Goal: Navigation & Orientation: Find specific page/section

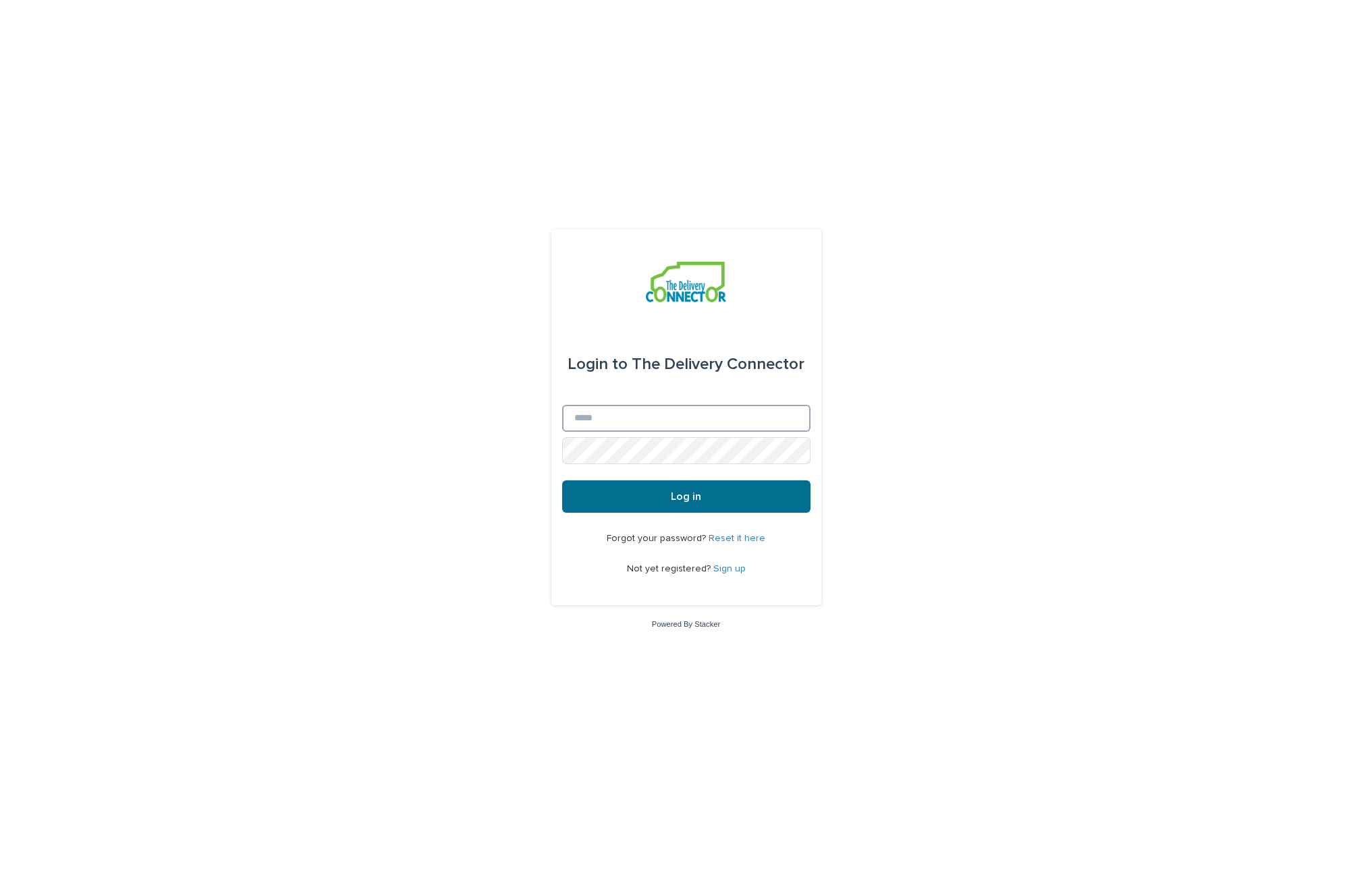
type input "**********"
click at [682, 492] on span "Log in" at bounding box center [686, 496] width 31 height 11
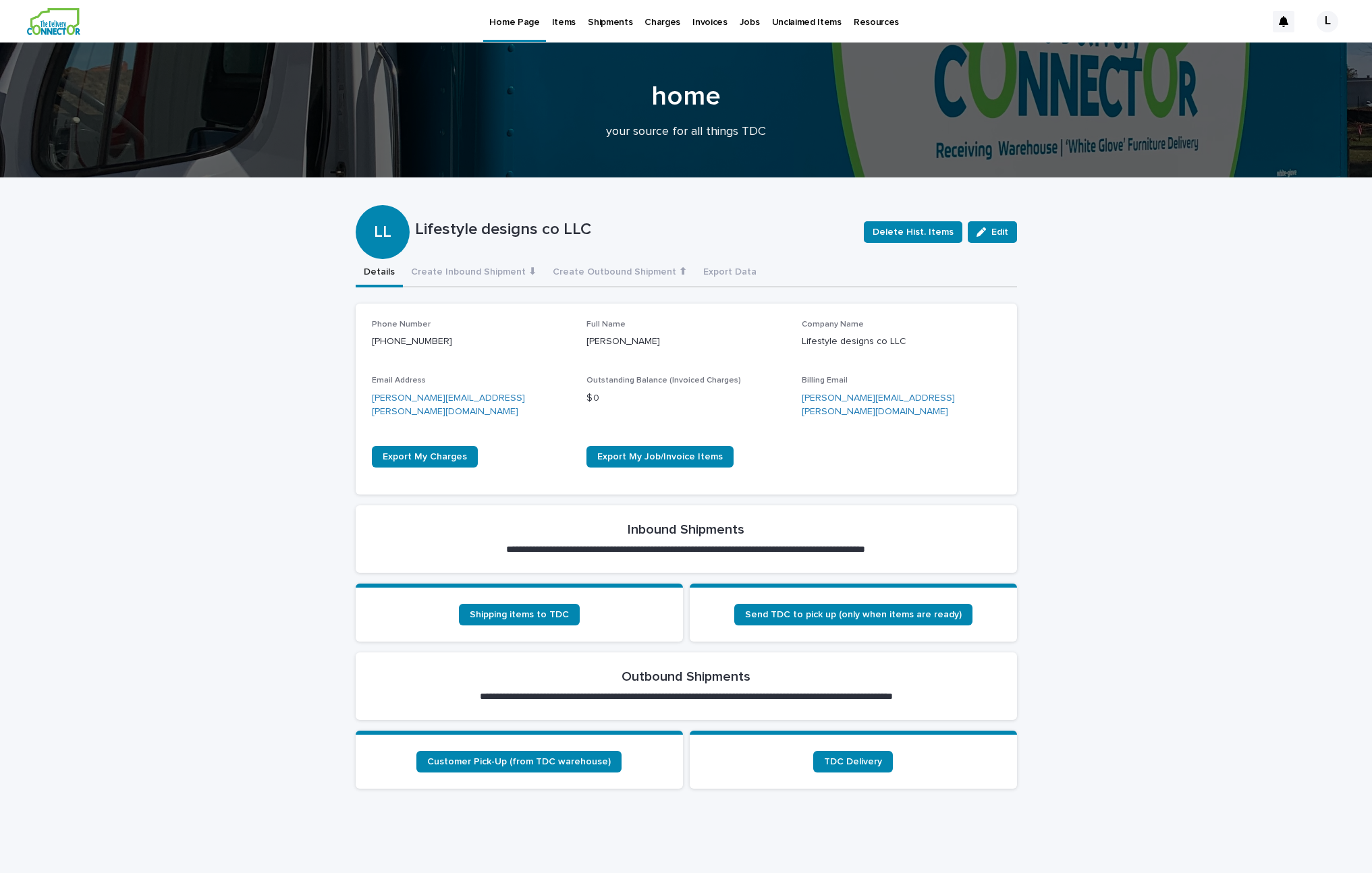
click at [567, 26] on p "Items" at bounding box center [563, 14] width 23 height 28
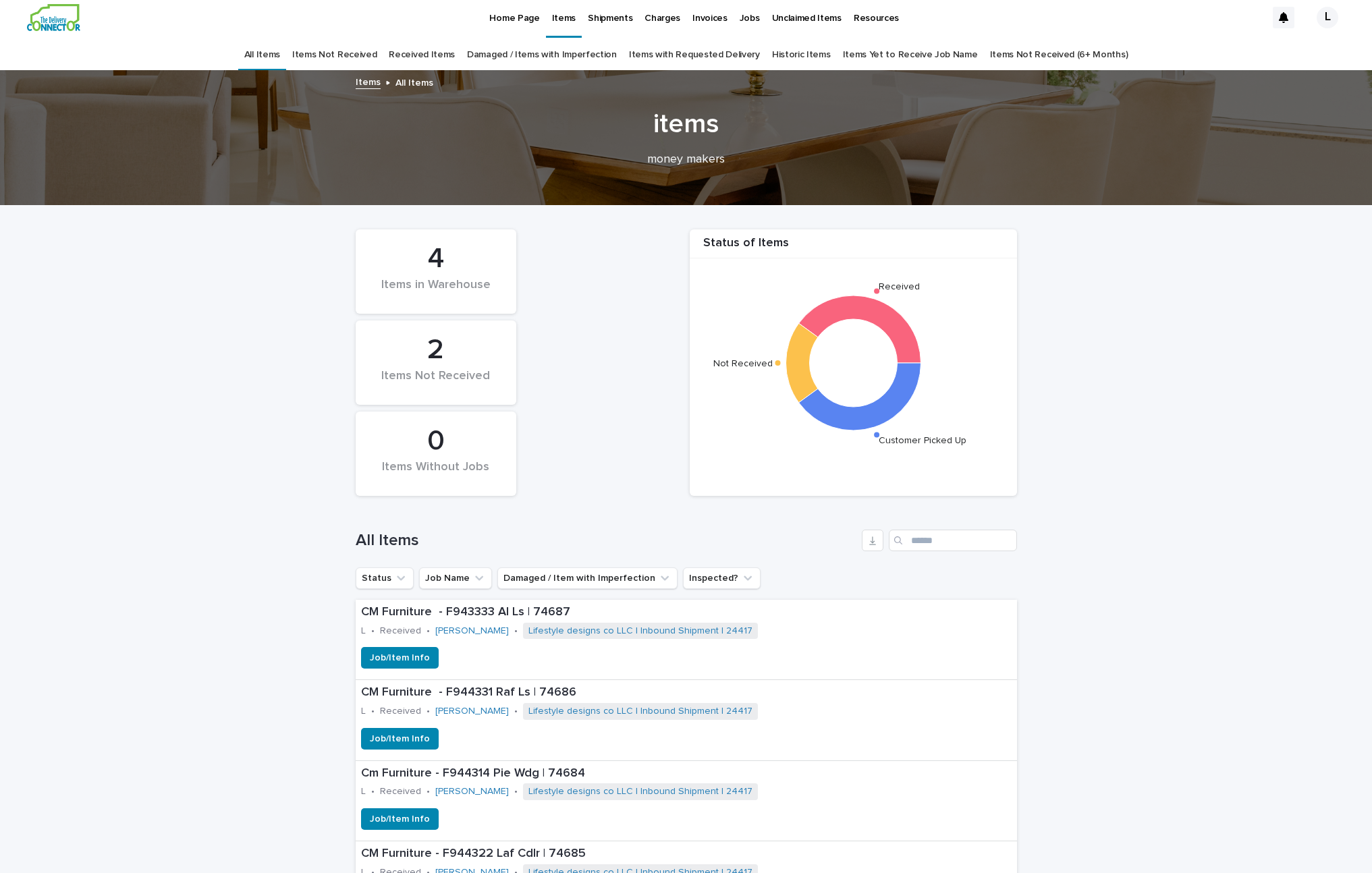
scroll to position [143, 0]
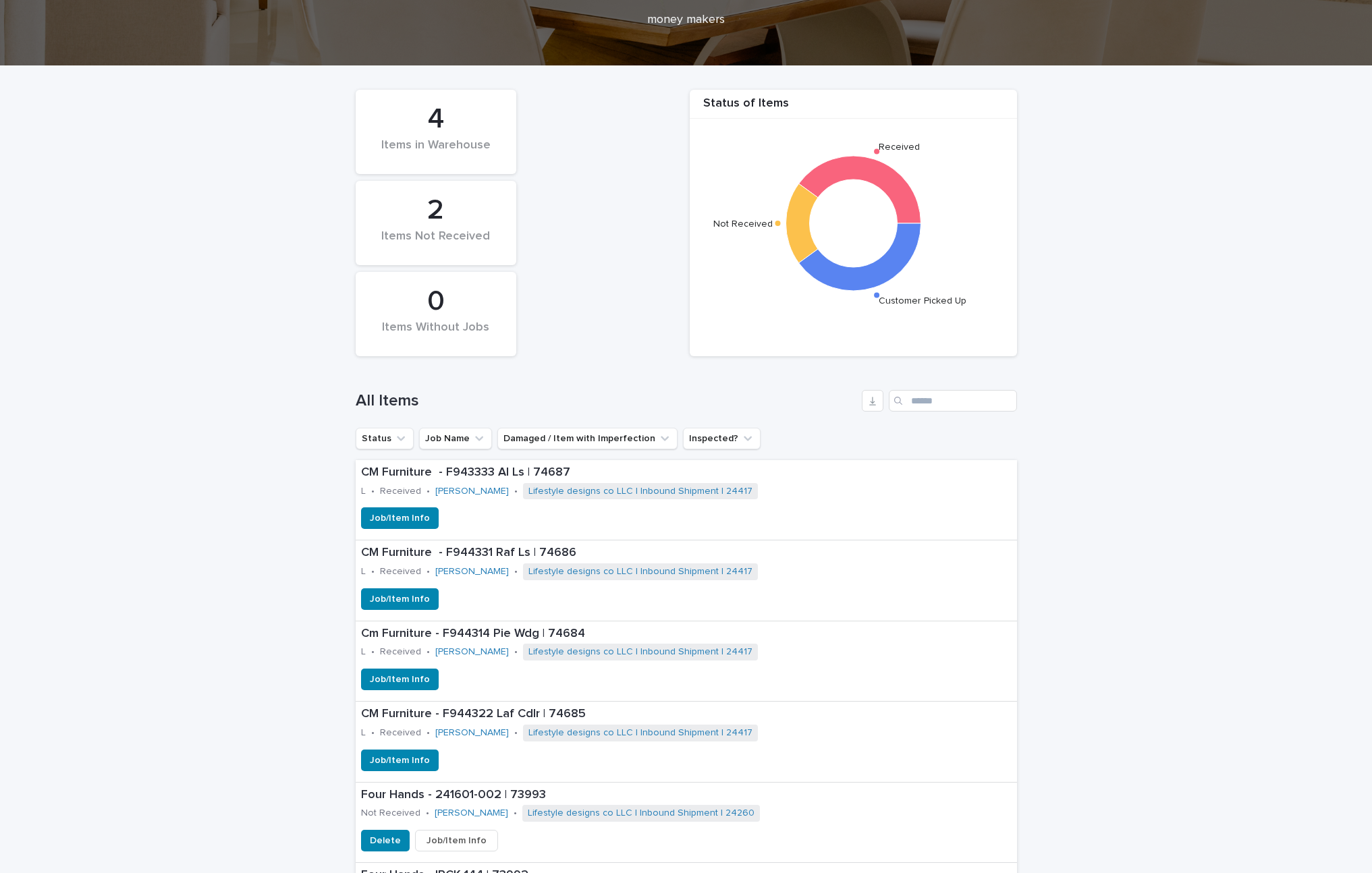
click at [443, 125] on div "4" at bounding box center [435, 119] width 114 height 34
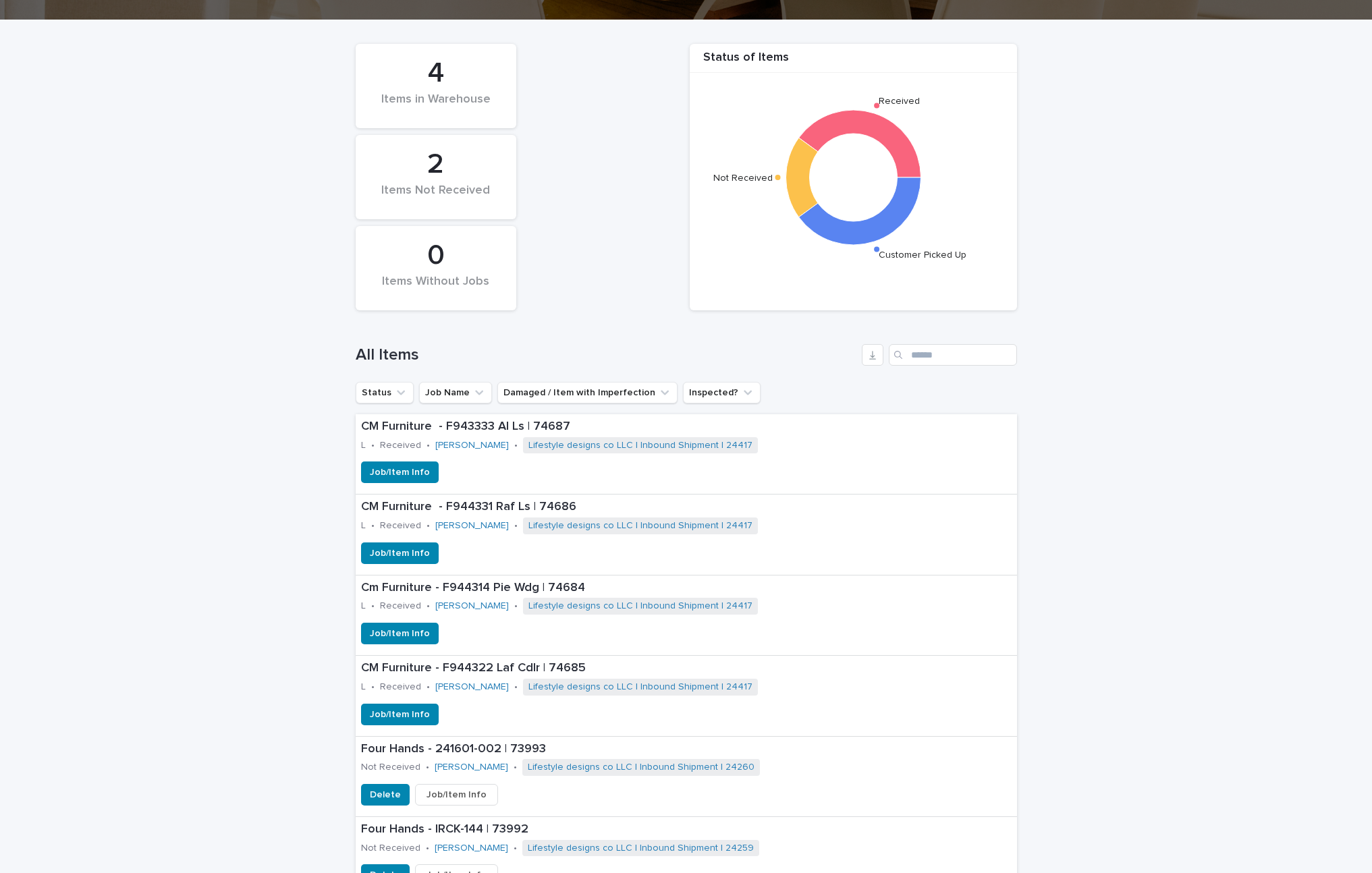
scroll to position [167, 0]
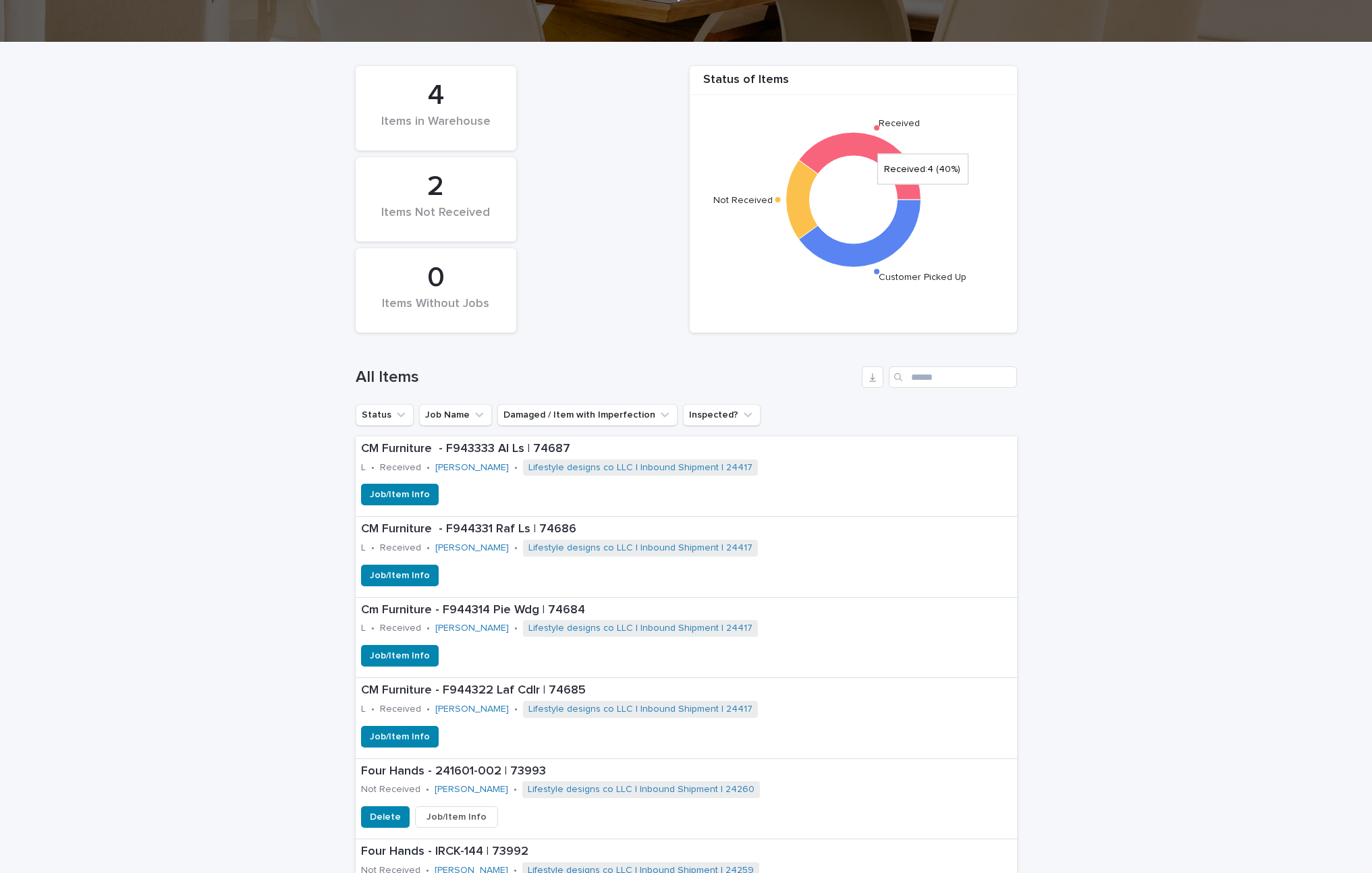
click at [873, 141] on icon at bounding box center [859, 165] width 122 height 67
click at [881, 121] on text "Received" at bounding box center [898, 122] width 41 height 9
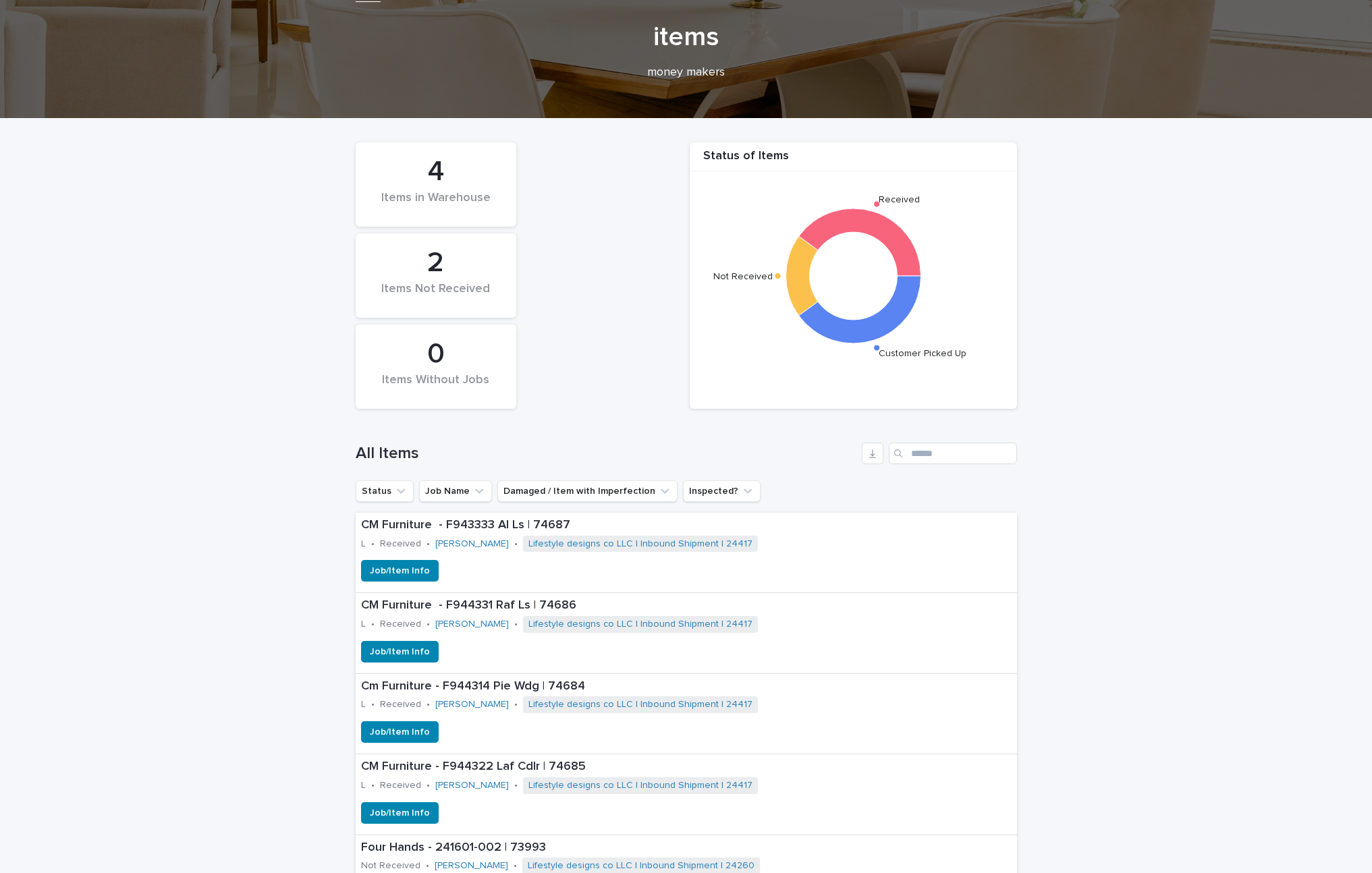
scroll to position [0, 0]
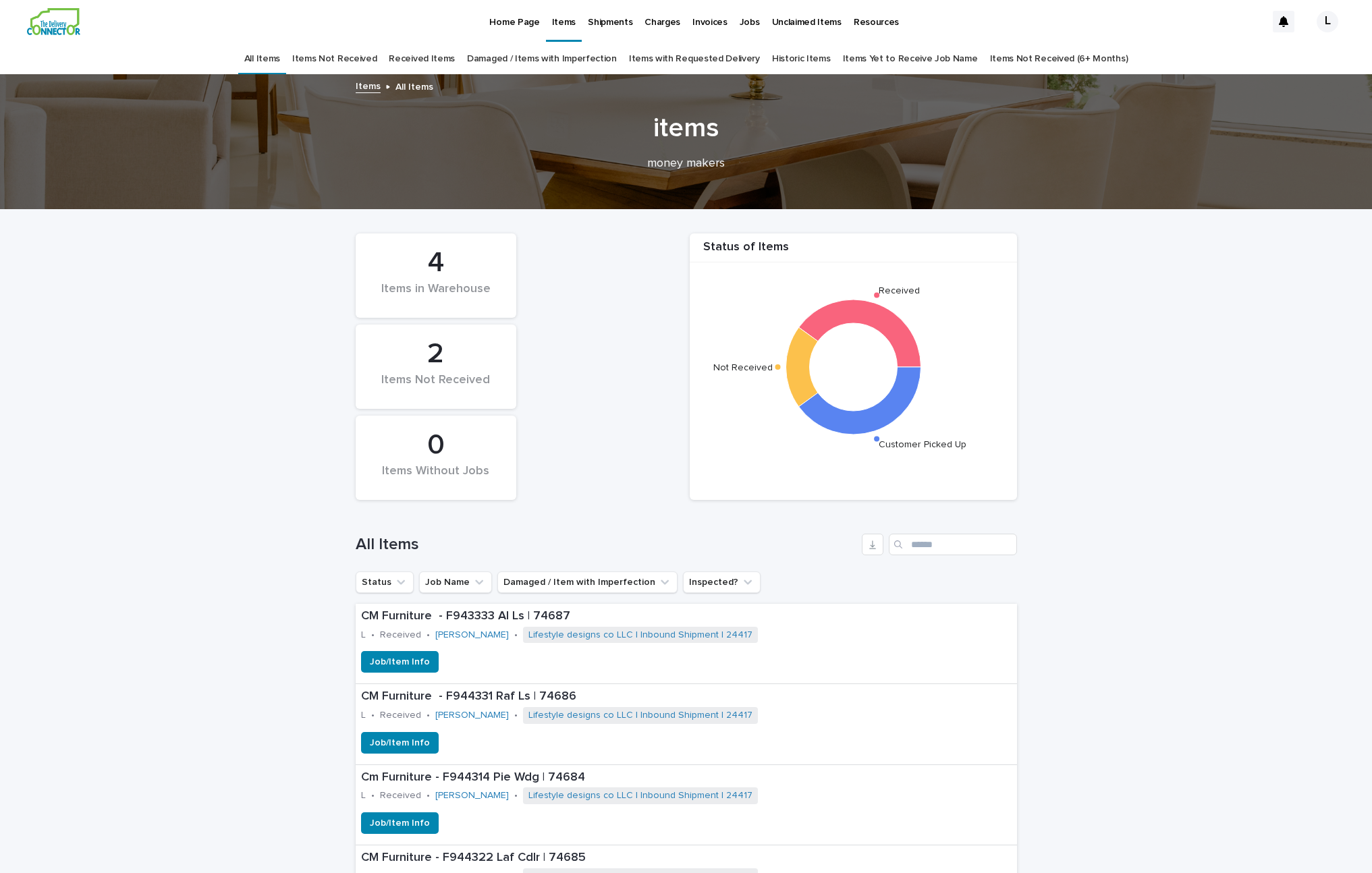
click at [447, 62] on link "Received Items" at bounding box center [422, 59] width 66 height 32
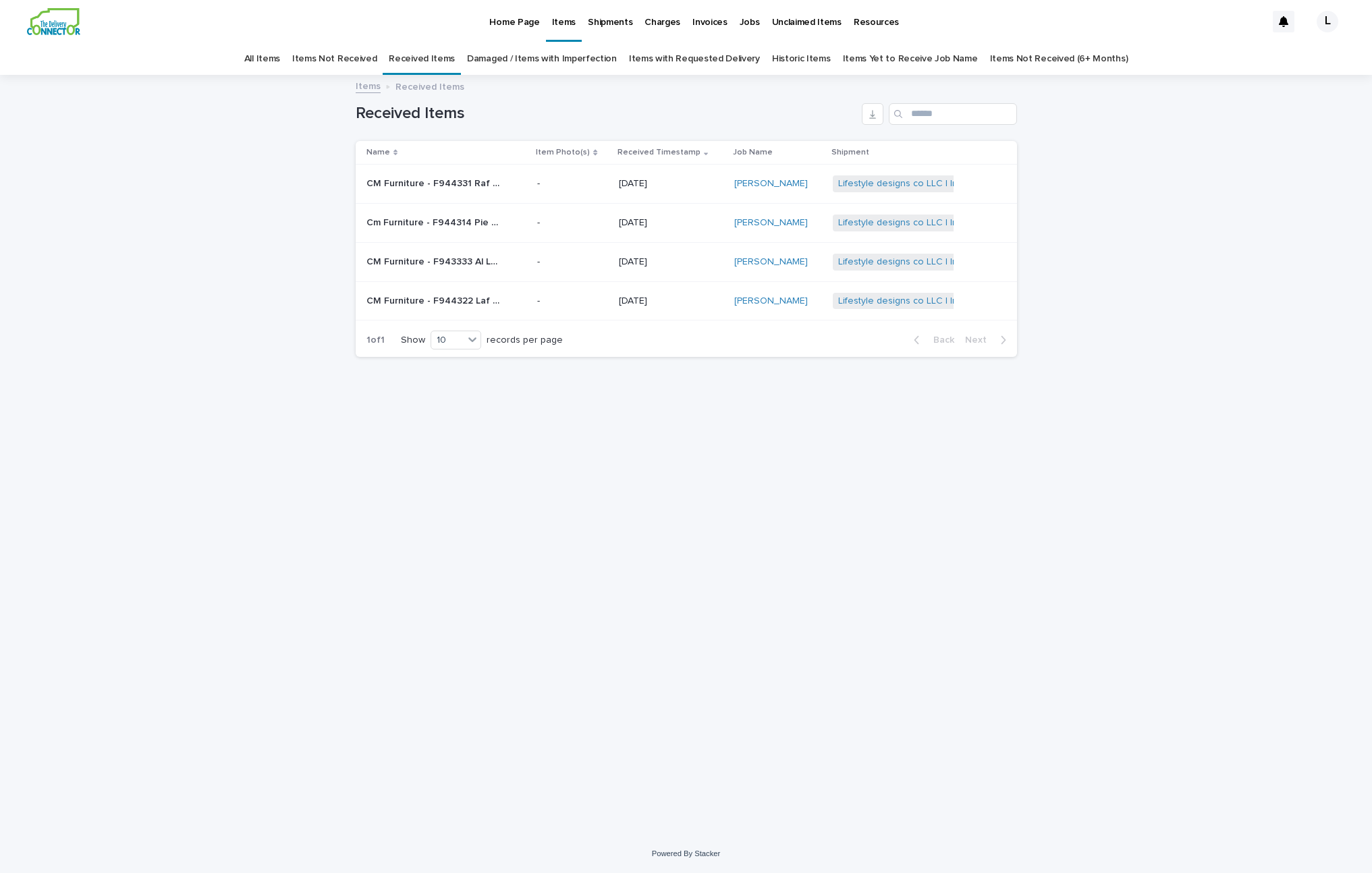
click at [280, 59] on link "All Items" at bounding box center [261, 59] width 36 height 32
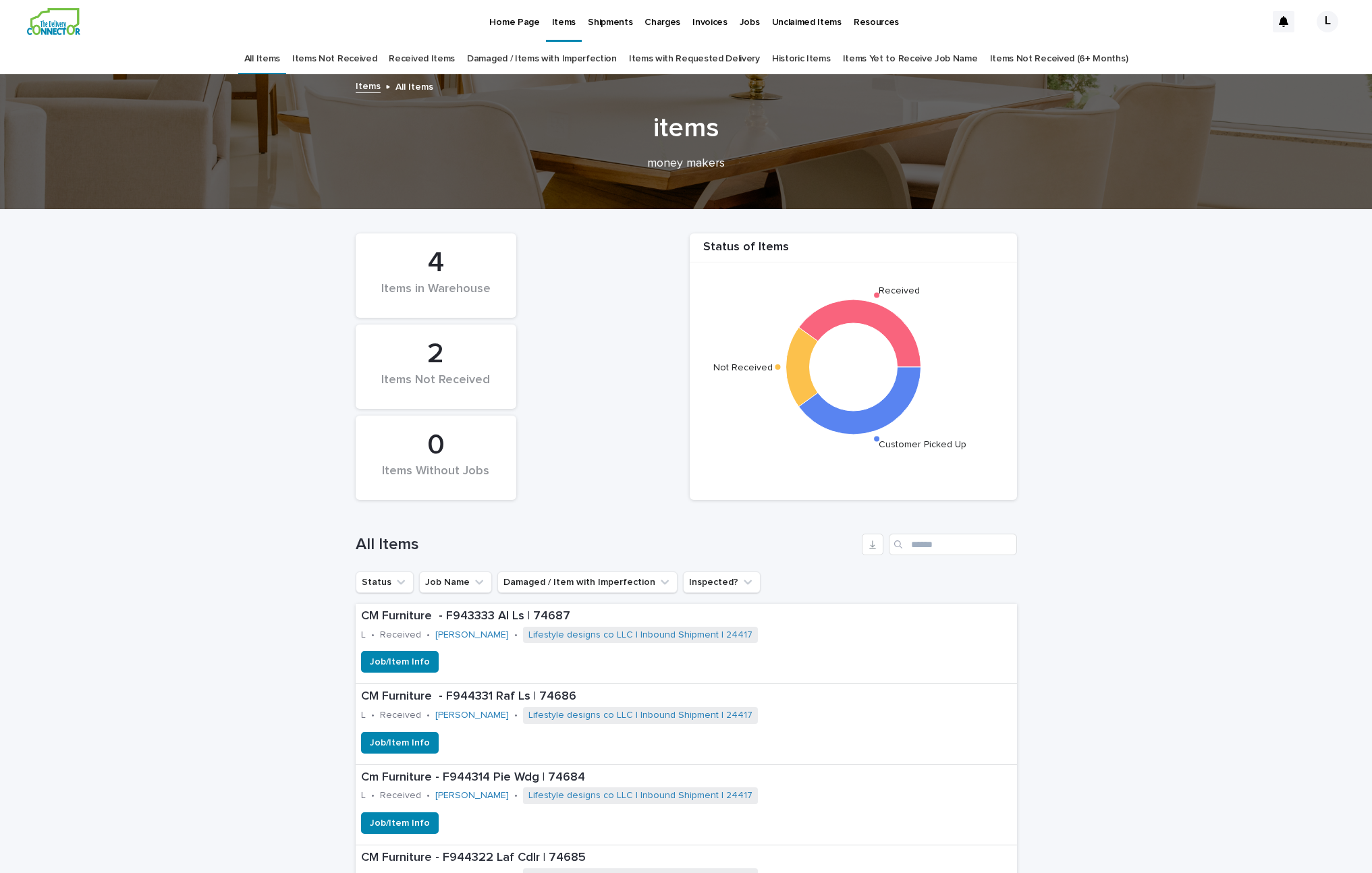
click at [612, 21] on p "Shipments" at bounding box center [611, 14] width 45 height 28
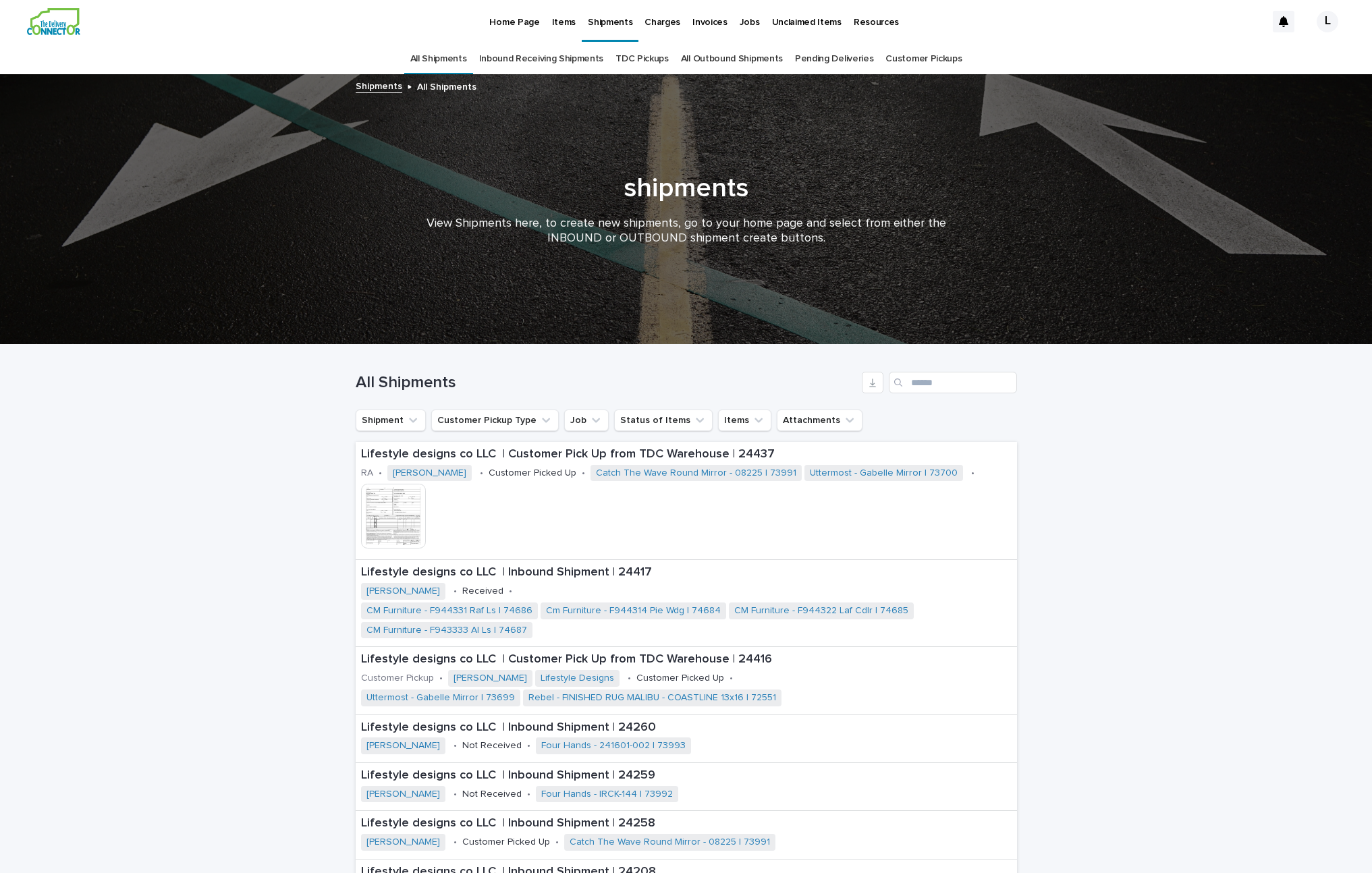
click at [791, 25] on p "Unclaimed Items" at bounding box center [807, 14] width 70 height 28
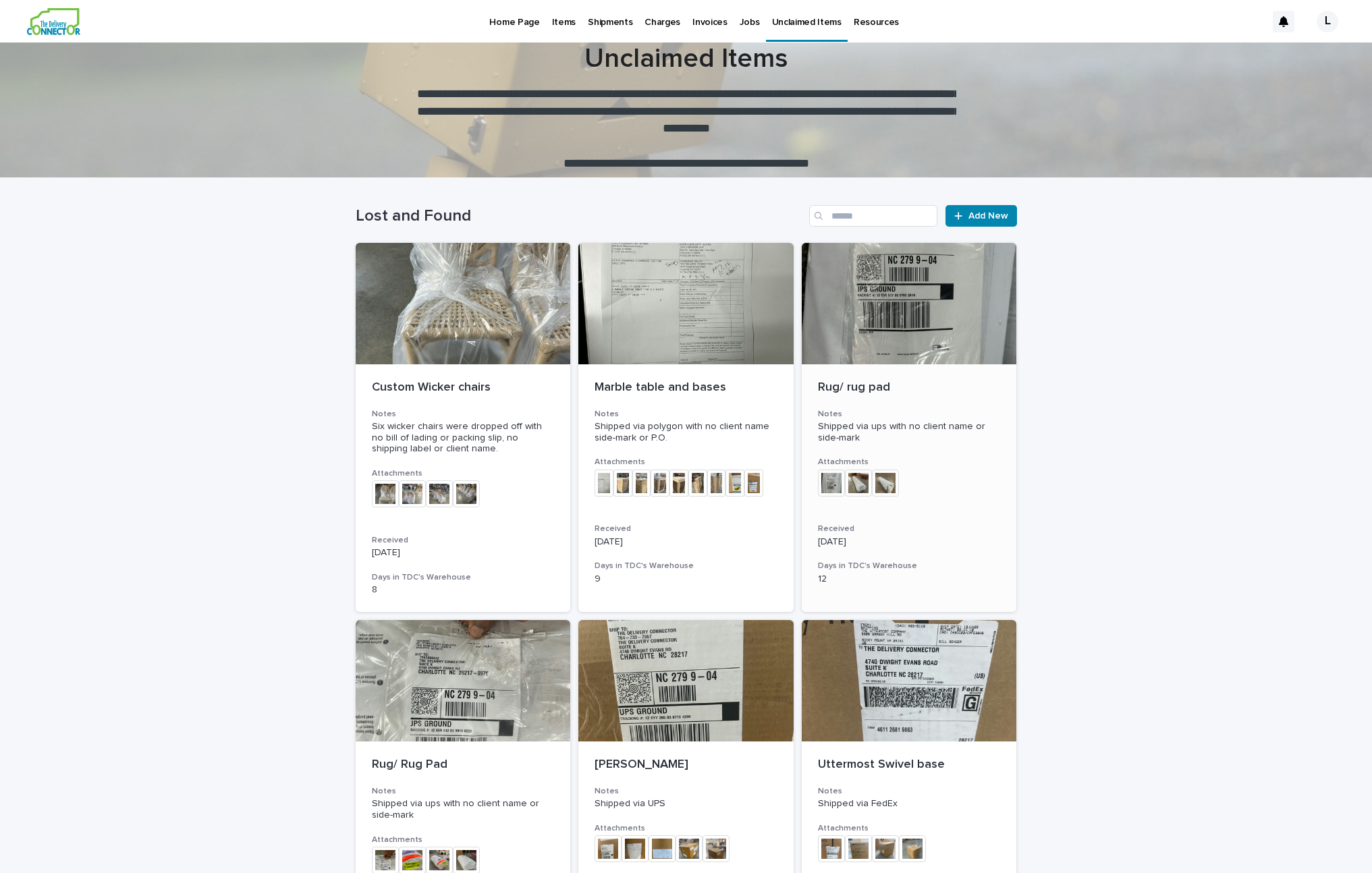
click at [917, 305] on div at bounding box center [908, 303] width 215 height 121
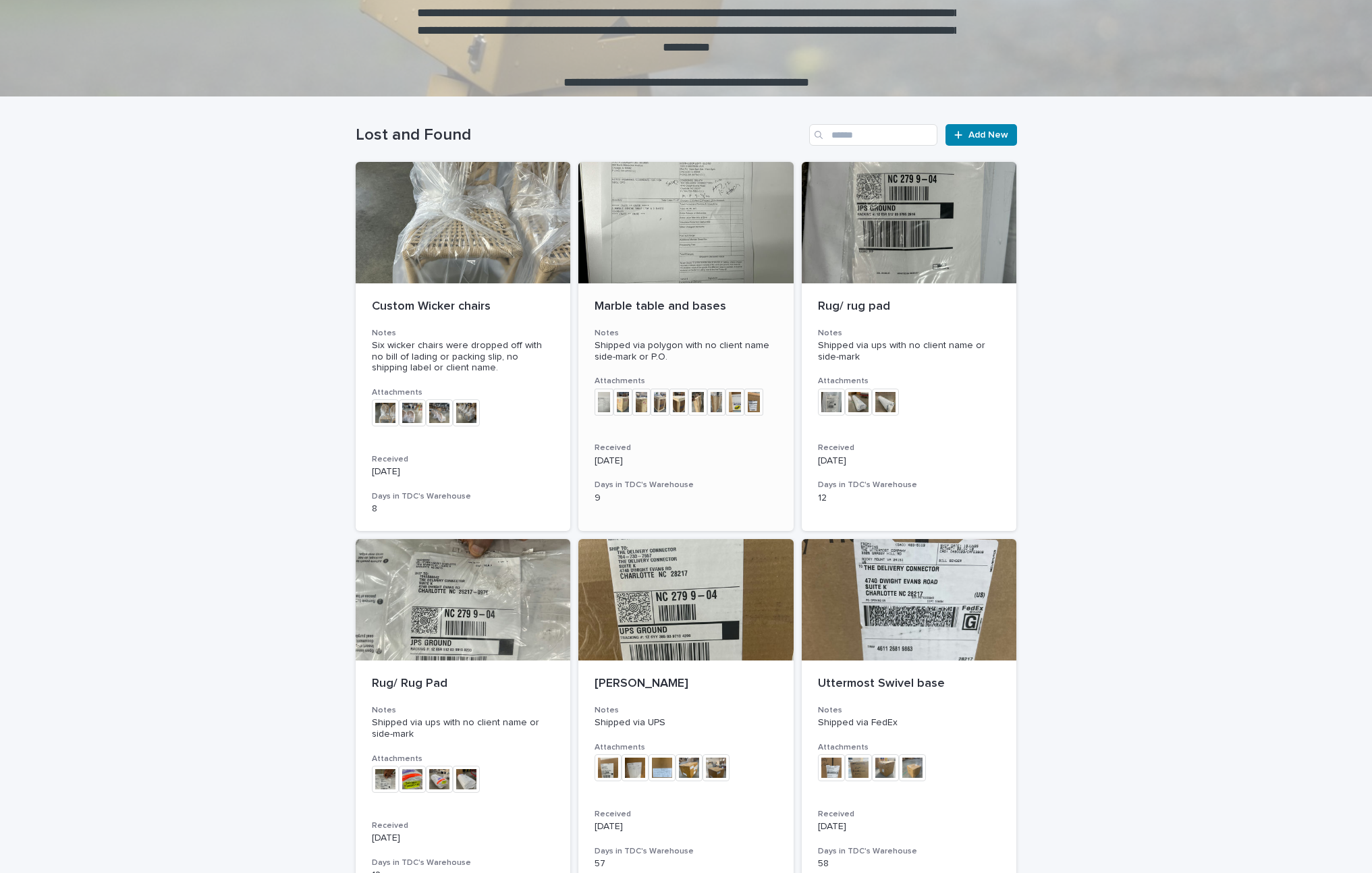
scroll to position [165, 0]
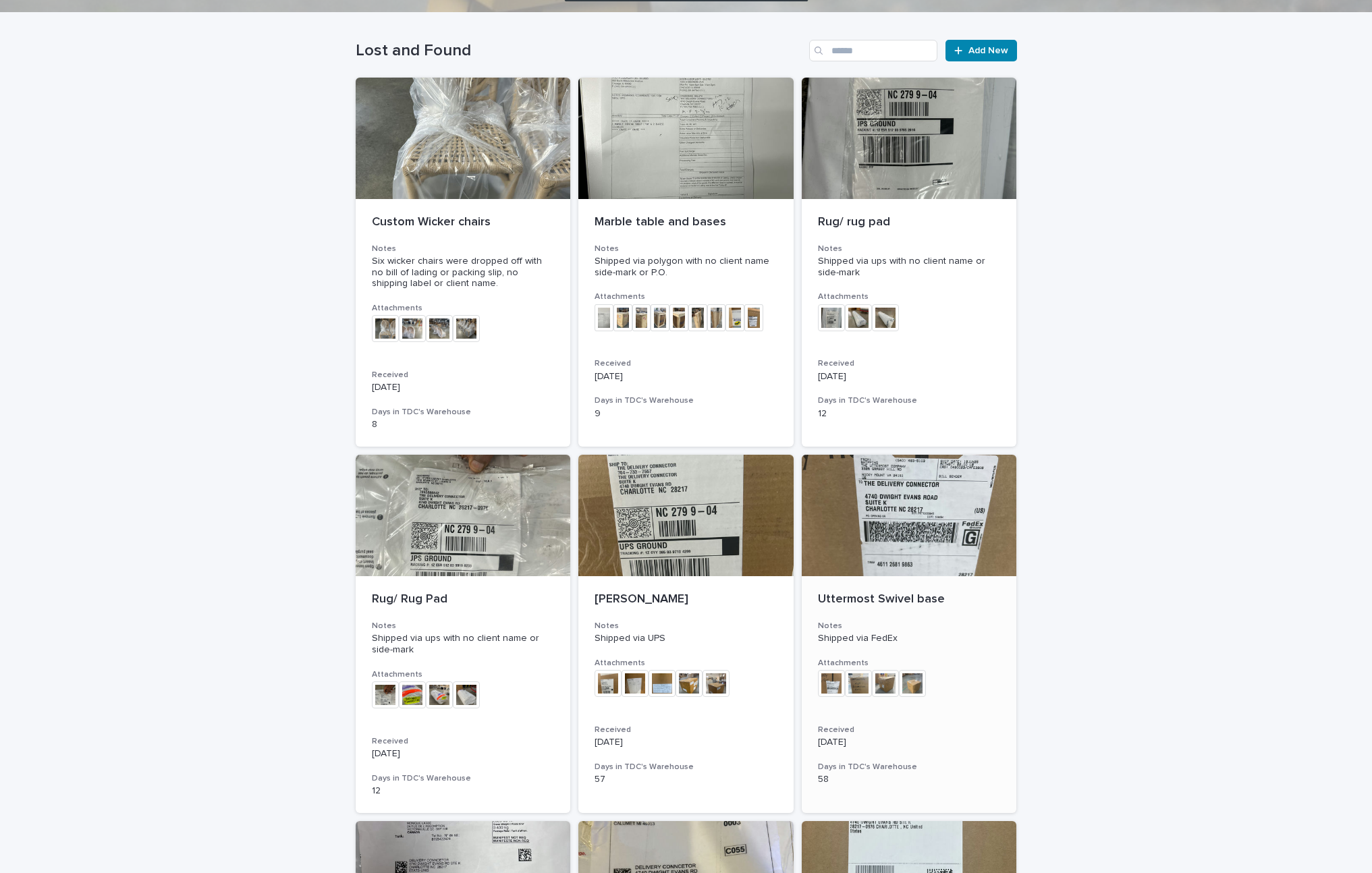
click at [873, 501] on div at bounding box center [908, 515] width 215 height 121
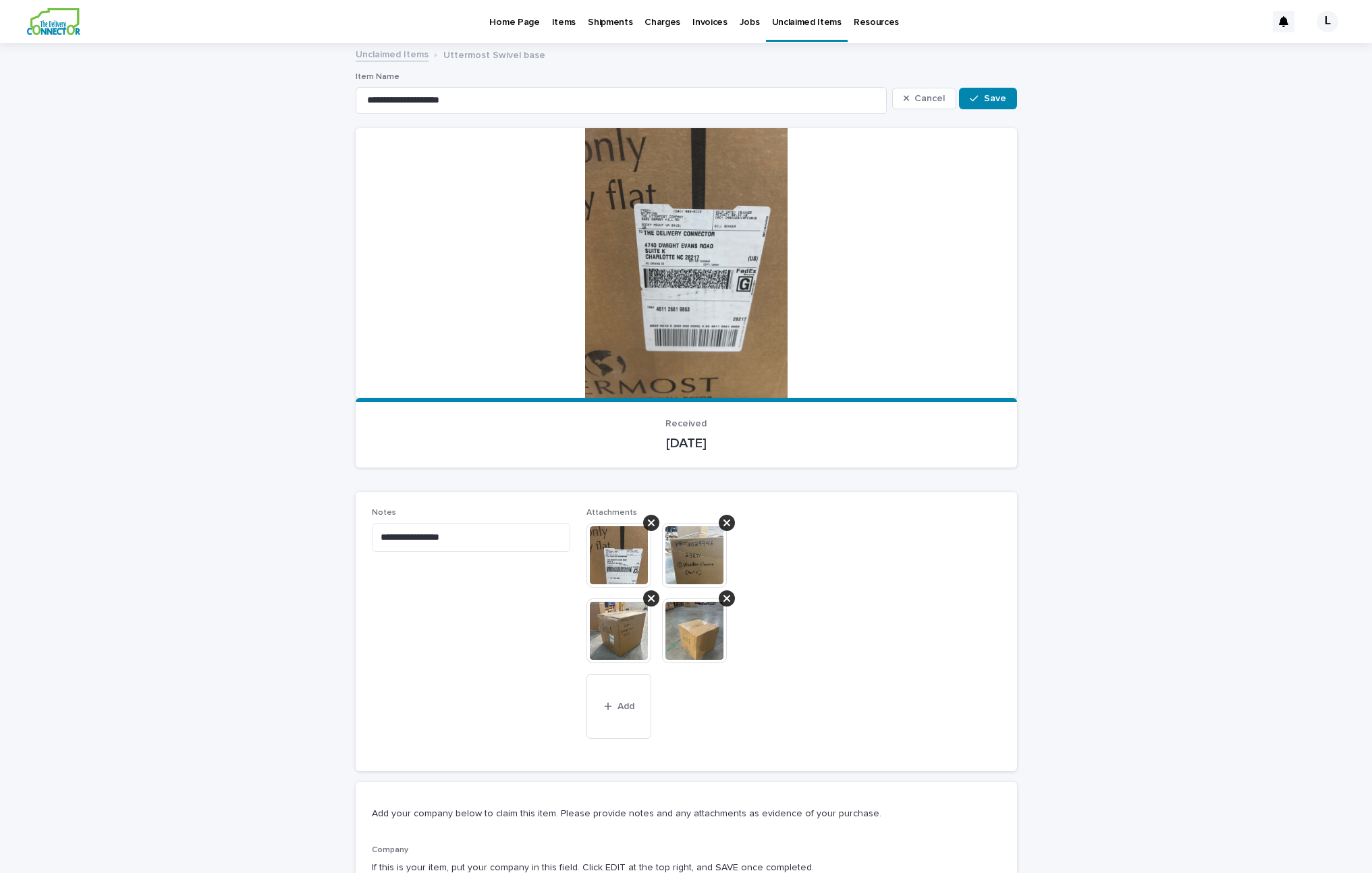
click at [679, 551] on img at bounding box center [694, 555] width 65 height 65
click at [698, 626] on img at bounding box center [694, 631] width 65 height 65
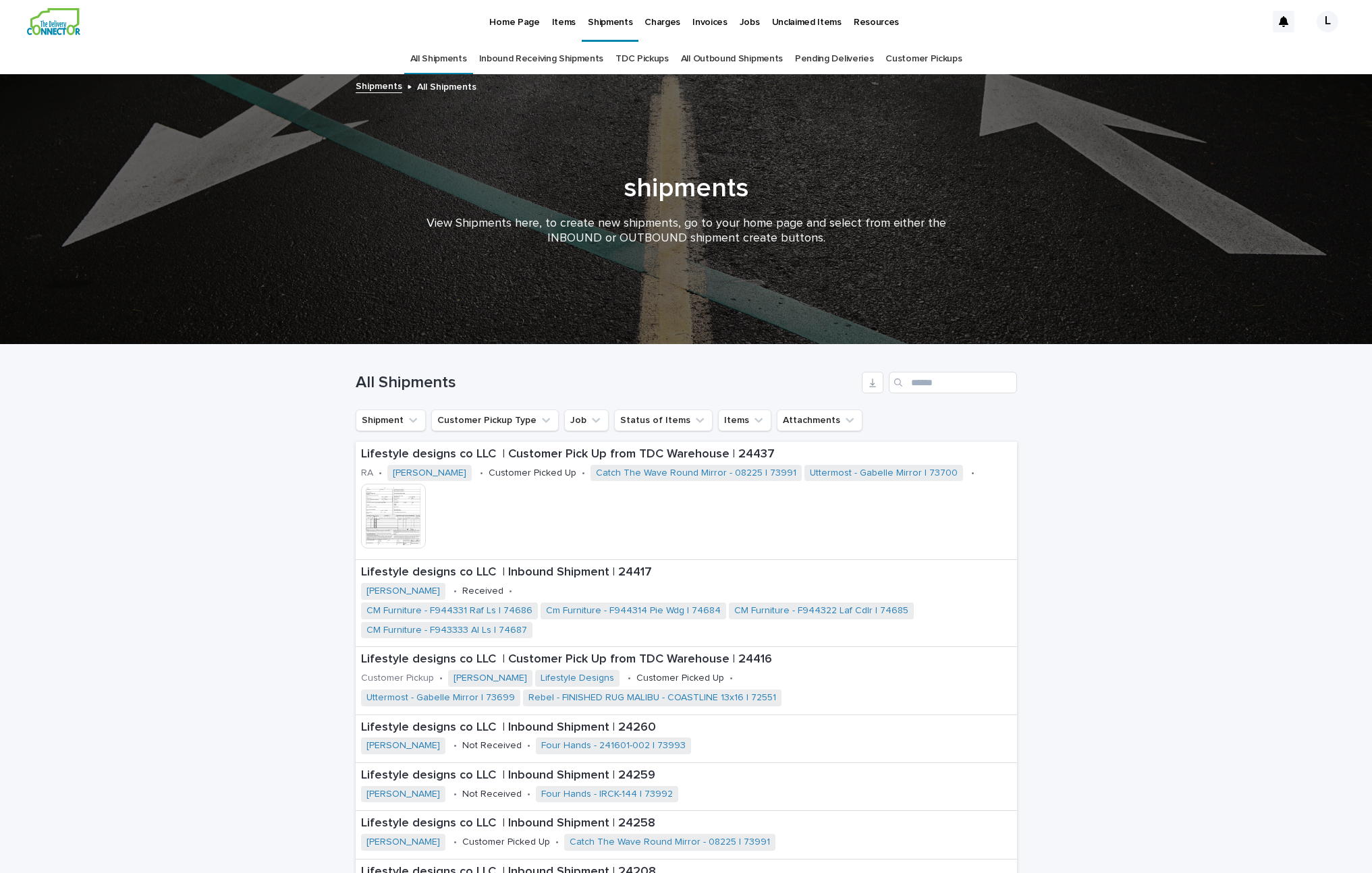
click at [443, 63] on link "All Shipments" at bounding box center [439, 59] width 56 height 32
click at [389, 88] on link "Shipments" at bounding box center [379, 85] width 46 height 16
click at [443, 56] on link "All Shipments" at bounding box center [439, 59] width 56 height 32
click at [507, 25] on p "Home Page" at bounding box center [514, 14] width 50 height 28
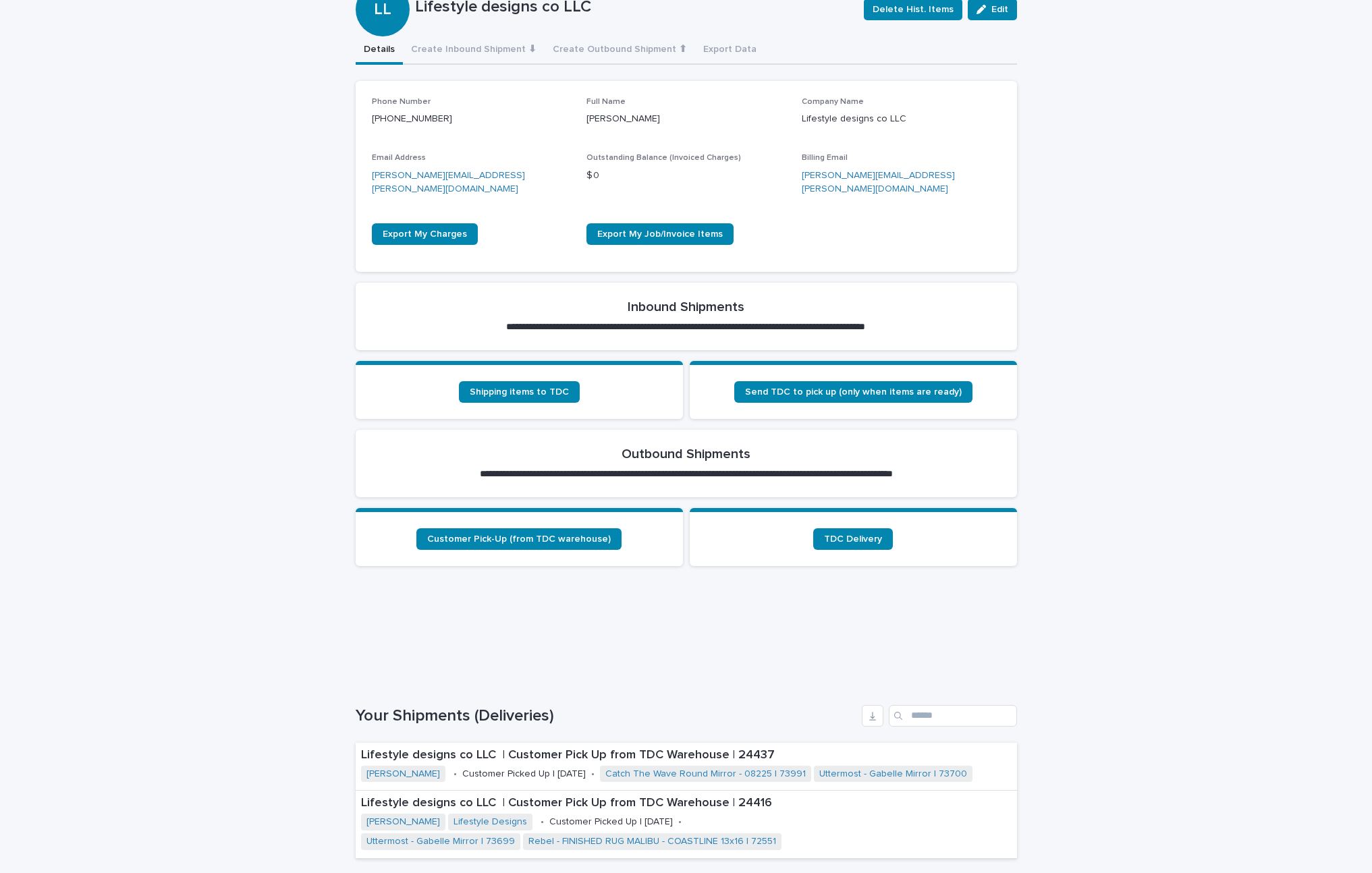
scroll to position [415, 0]
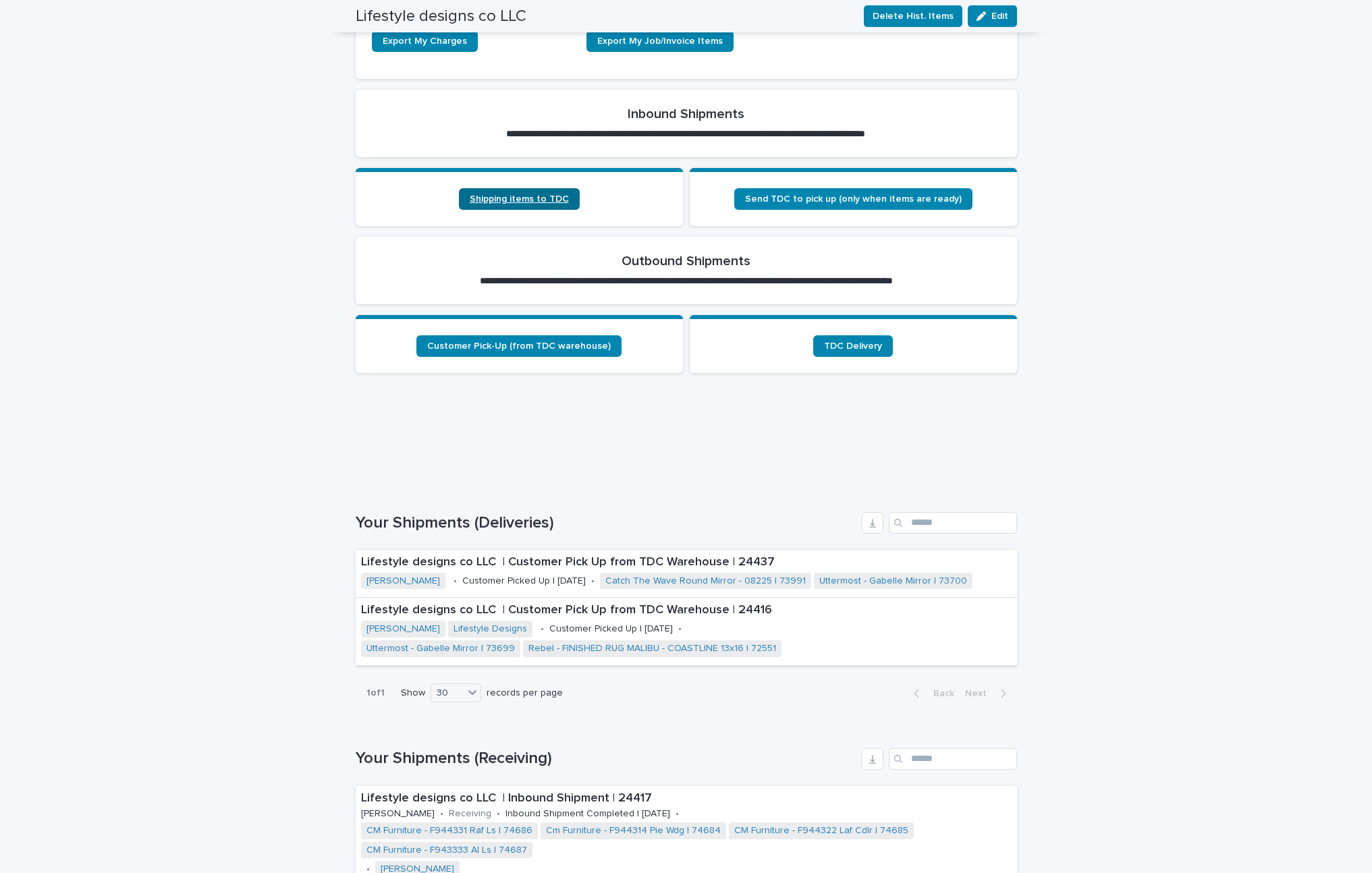
click at [515, 188] on link "Shipping items to TDC" at bounding box center [519, 199] width 121 height 22
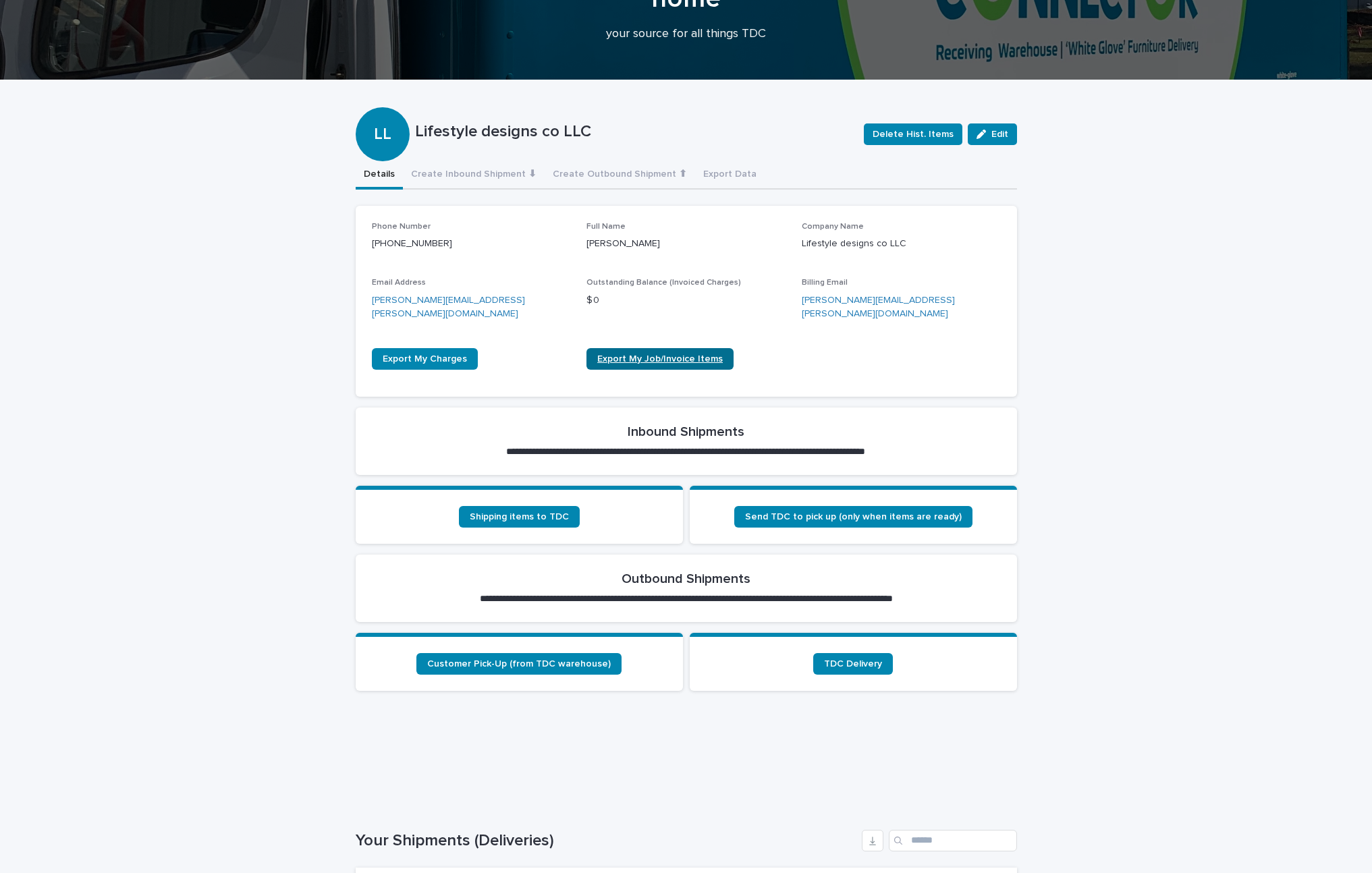
scroll to position [99, 0]
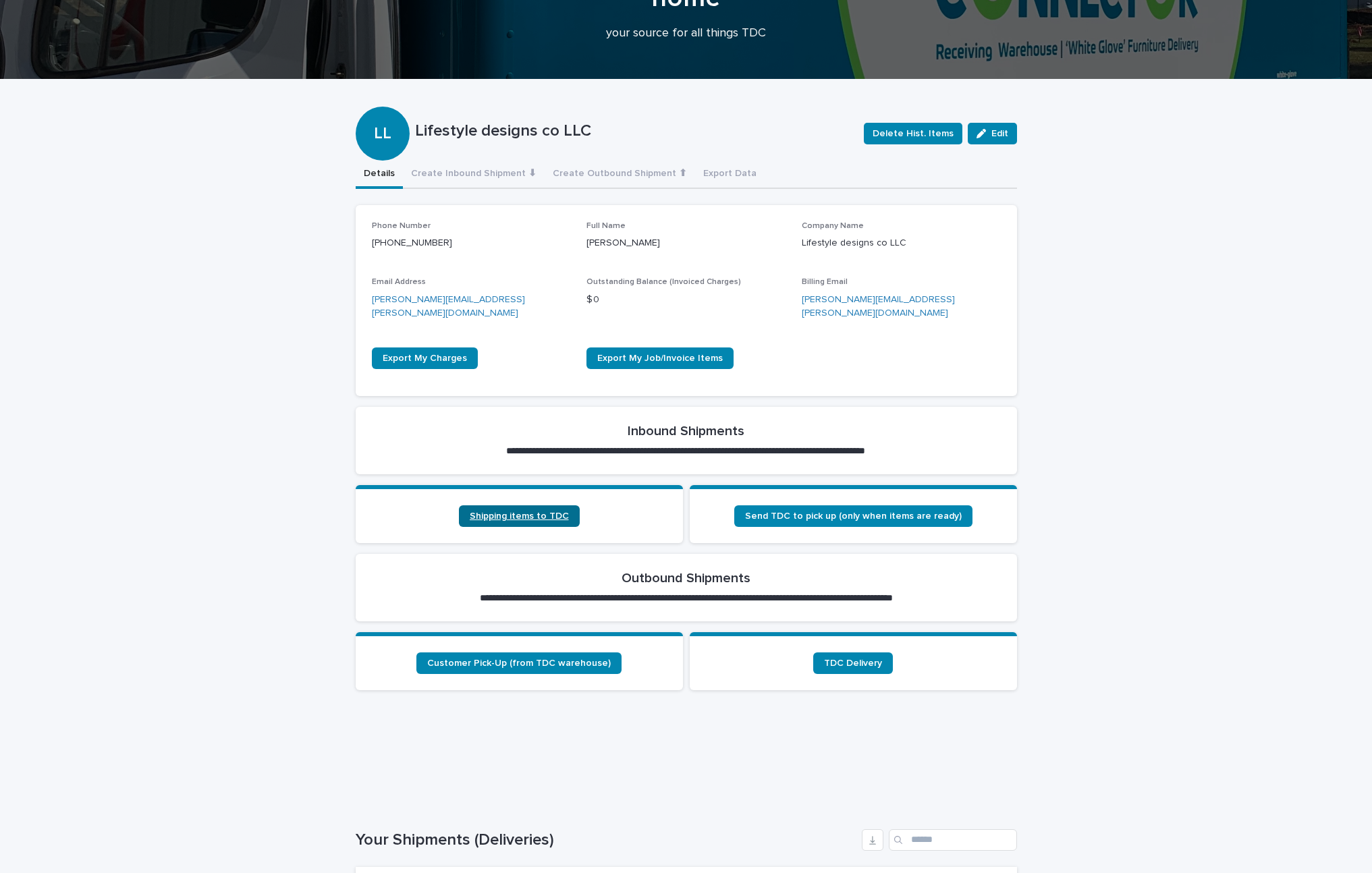
click at [505, 512] on span "Shipping items to TDC" at bounding box center [519, 516] width 100 height 9
